Goal: Check status: Check status

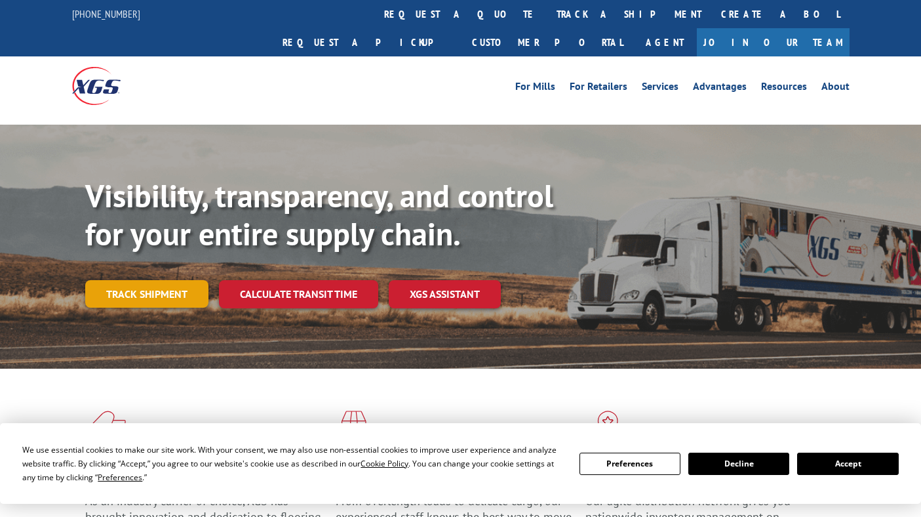
click at [132, 280] on link "Track shipment" at bounding box center [146, 294] width 123 height 28
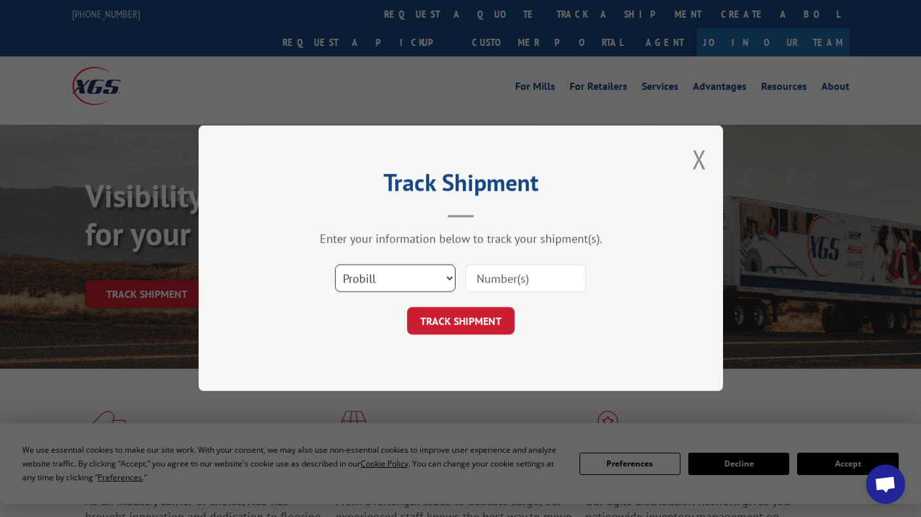
click at [379, 277] on select "Select category... Probill BOL PO" at bounding box center [395, 279] width 121 height 28
select select "po"
click at [335, 265] on select "Select category... Probill BOL PO" at bounding box center [395, 279] width 121 height 28
click at [507, 278] on input at bounding box center [526, 279] width 121 height 28
paste input "17523647"
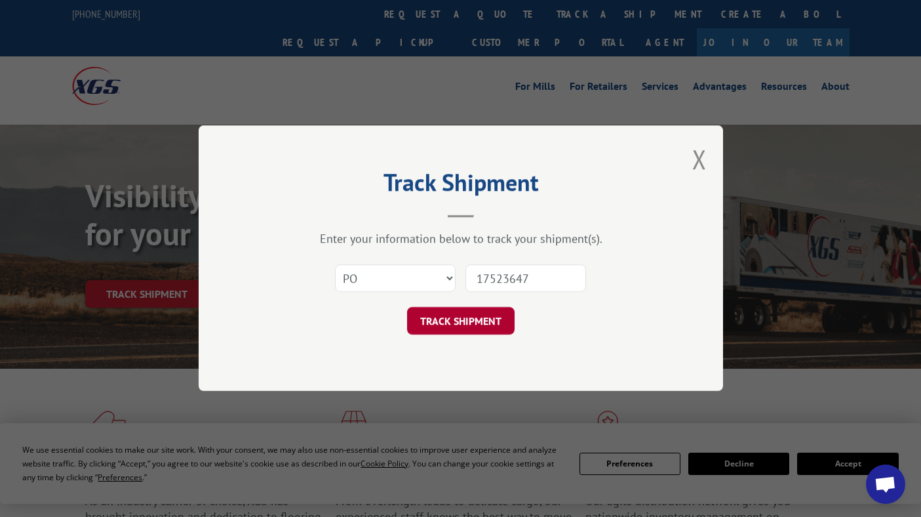
type input "17523647"
click at [468, 329] on button "TRACK SHIPMENT" at bounding box center [461, 322] width 108 height 28
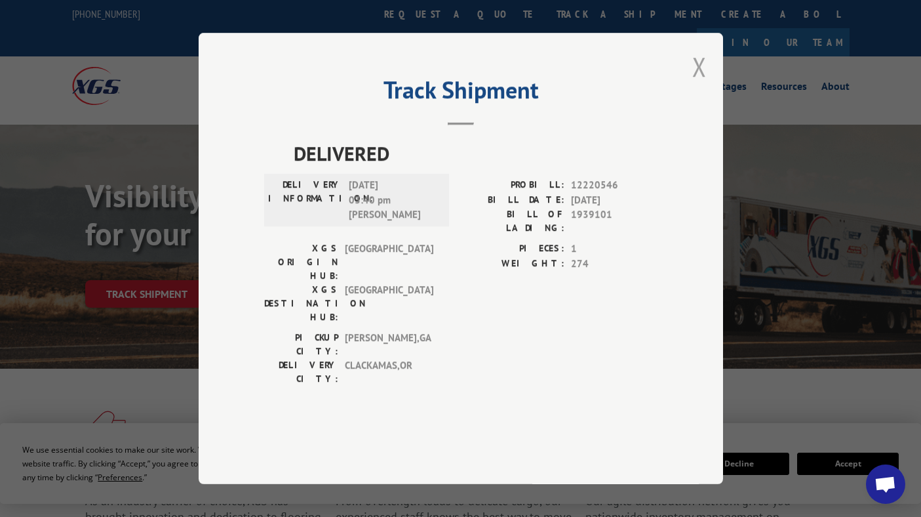
click at [704, 84] on button "Close modal" at bounding box center [700, 66] width 14 height 35
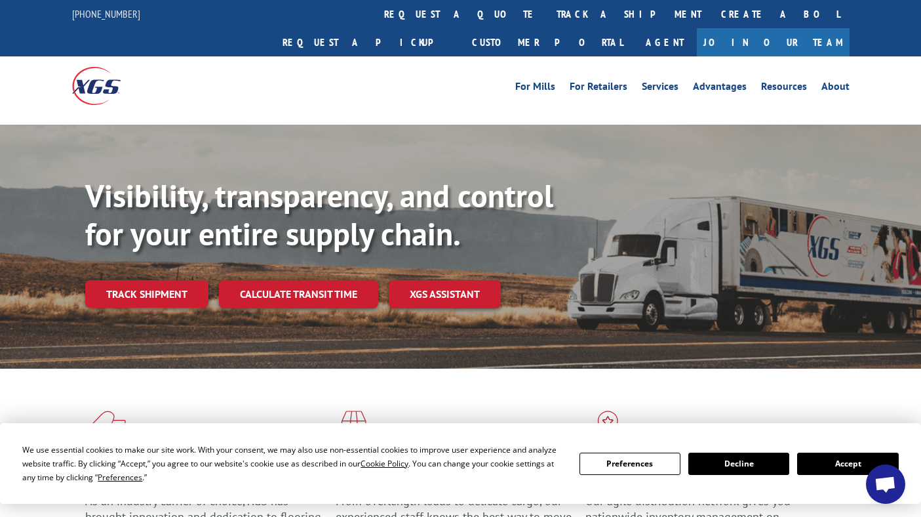
click at [144, 281] on div "Visibility, transparency, and control for your entire supply chain. Track shipm…" at bounding box center [503, 268] width 836 height 183
click at [147, 280] on link "Track shipment" at bounding box center [146, 294] width 123 height 28
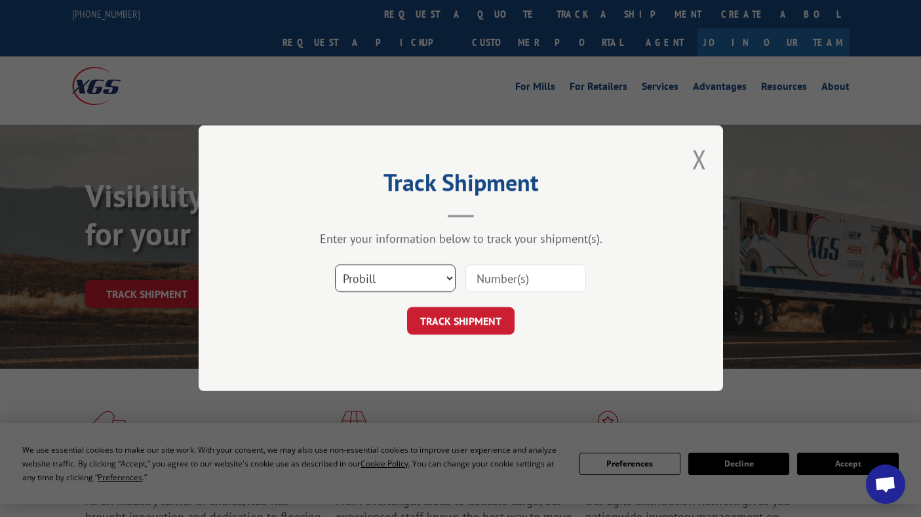
click at [367, 281] on select "Select category... Probill BOL PO" at bounding box center [395, 279] width 121 height 28
select select "po"
click at [335, 265] on select "Select category... Probill BOL PO" at bounding box center [395, 279] width 121 height 28
click at [477, 274] on input at bounding box center [526, 279] width 121 height 28
paste input "17523647"
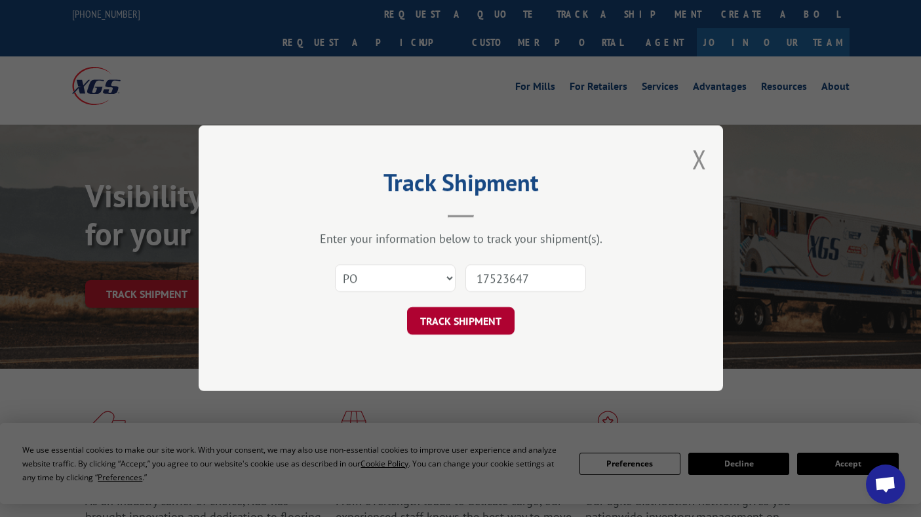
type input "17523647"
click at [463, 311] on button "TRACK SHIPMENT" at bounding box center [461, 322] width 108 height 28
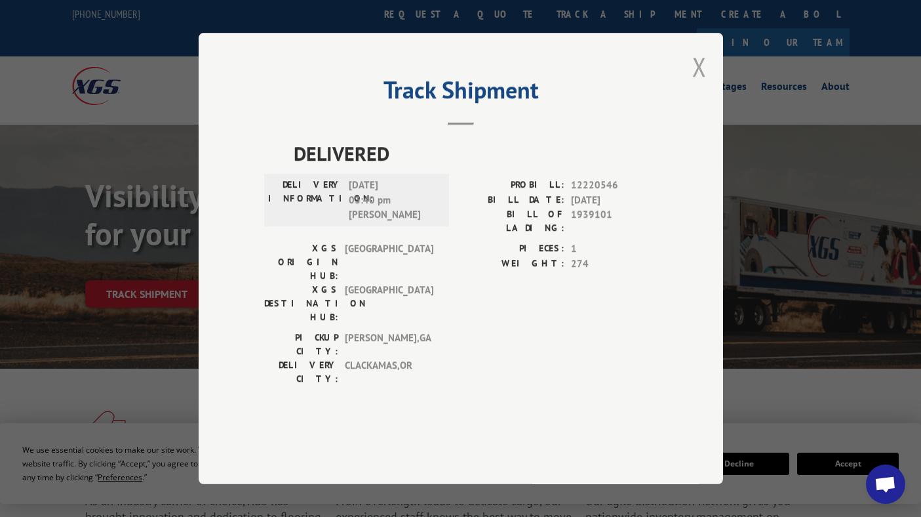
click at [701, 84] on button "Close modal" at bounding box center [700, 66] width 14 height 35
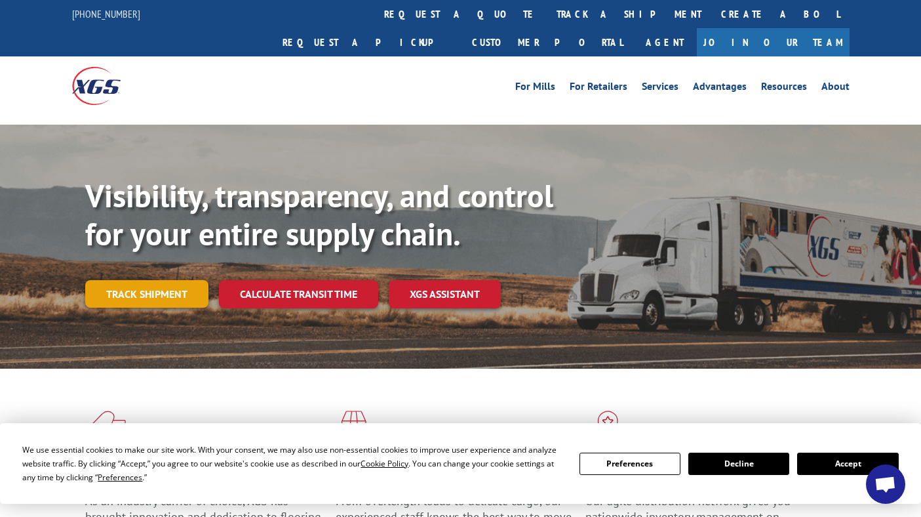
click at [112, 280] on link "Track shipment" at bounding box center [146, 294] width 123 height 28
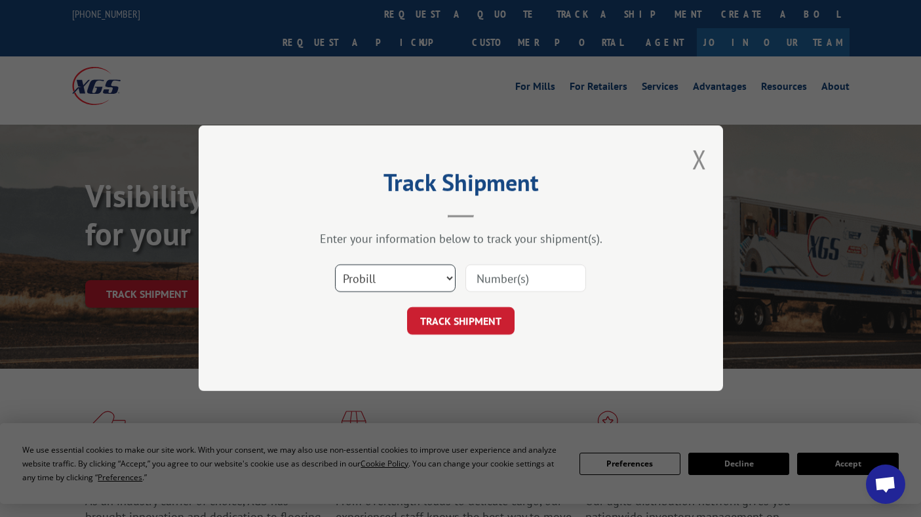
click at [391, 278] on select "Select category... Probill BOL PO" at bounding box center [395, 279] width 121 height 28
select select "bol"
click at [335, 265] on select "Select category... Probill BOL PO" at bounding box center [395, 279] width 121 height 28
click at [499, 291] on input at bounding box center [526, 279] width 121 height 28
paste input "17523647"
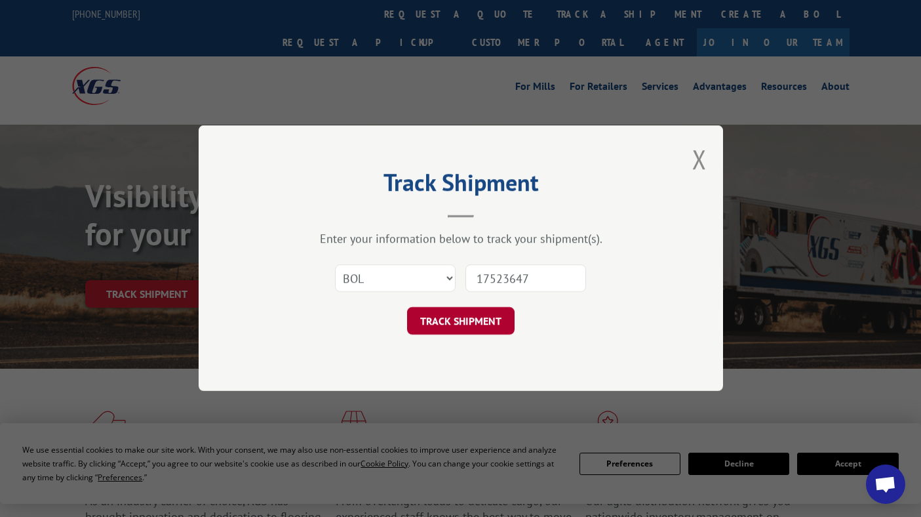
type input "17523647"
click at [473, 317] on button "TRACK SHIPMENT" at bounding box center [461, 322] width 108 height 28
